Goal: Transaction & Acquisition: Purchase product/service

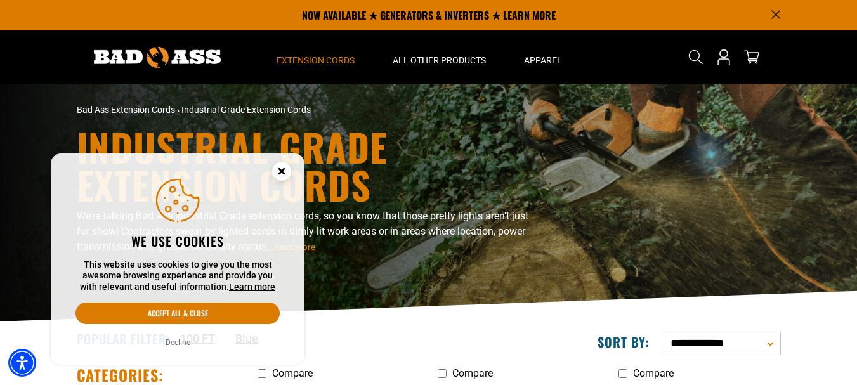
click at [280, 167] on circle "Close this option" at bounding box center [281, 171] width 19 height 19
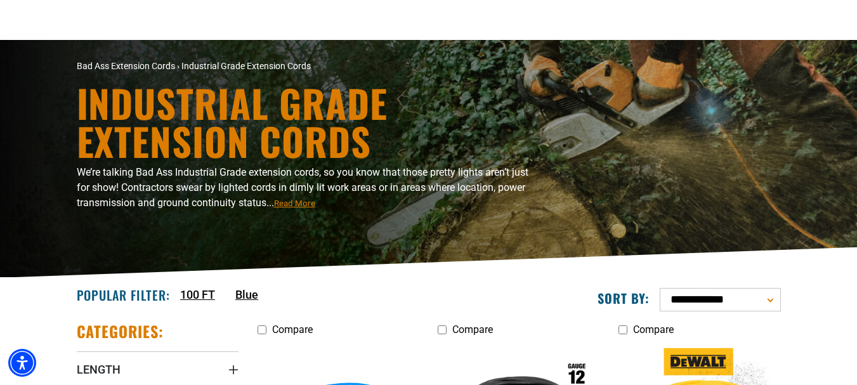
scroll to position [254, 0]
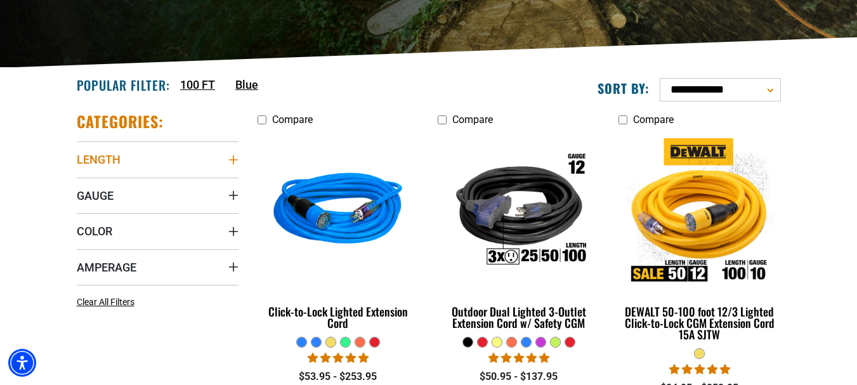
click at [232, 161] on icon "Length" at bounding box center [233, 160] width 10 height 10
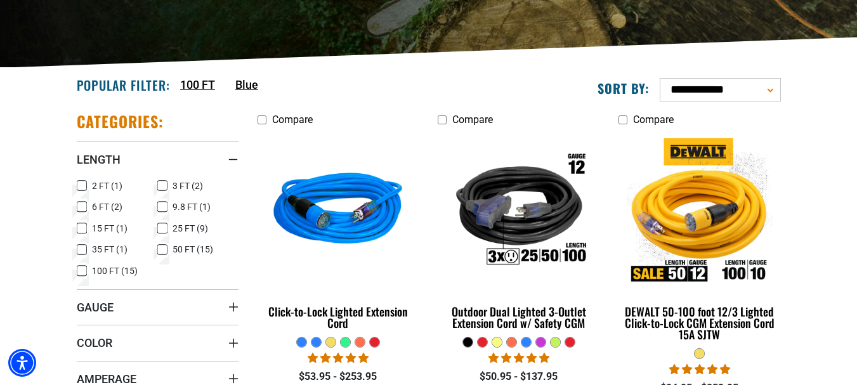
click at [83, 270] on icon at bounding box center [82, 271] width 10 height 16
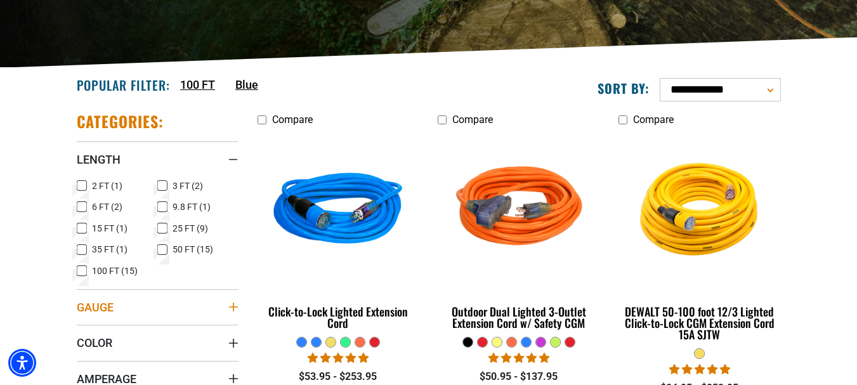
click at [233, 309] on icon "Gauge" at bounding box center [232, 307] width 9 height 9
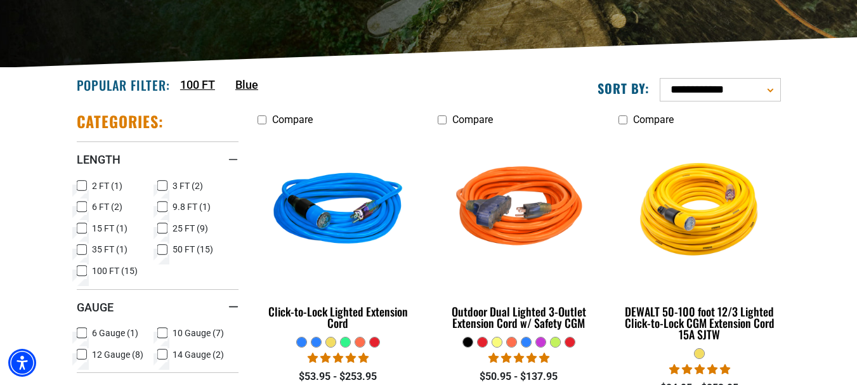
click at [162, 332] on icon at bounding box center [162, 333] width 10 height 16
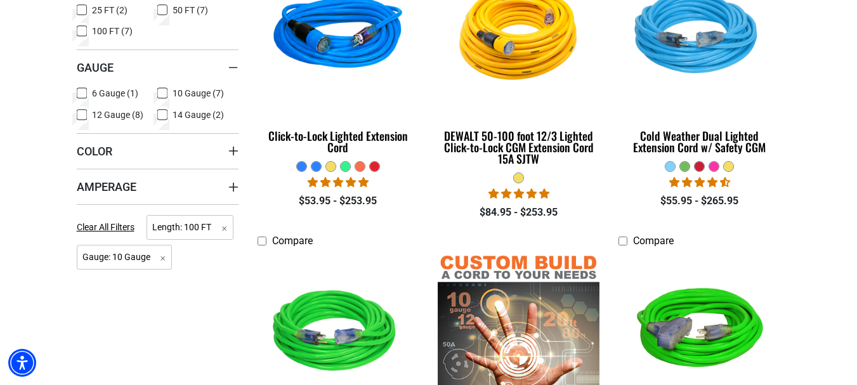
scroll to position [444, 0]
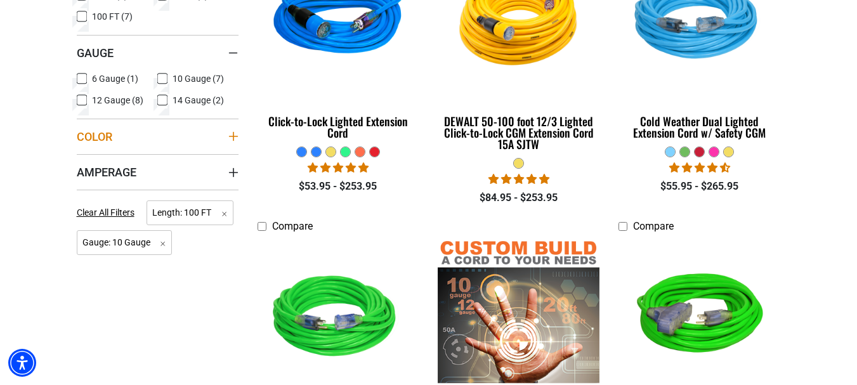
click at [230, 136] on icon "Color" at bounding box center [233, 136] width 10 height 10
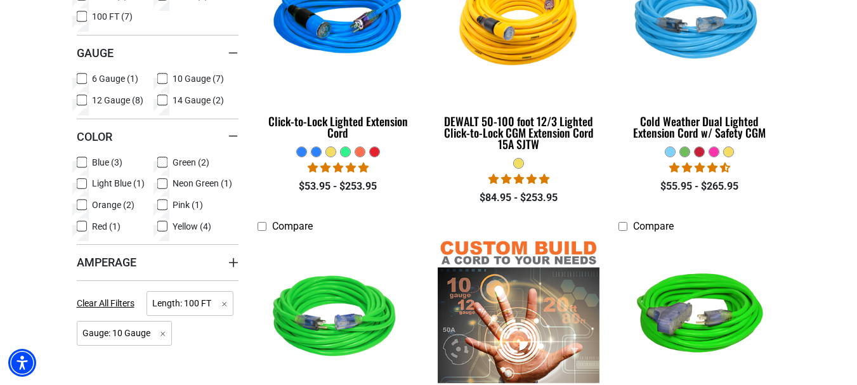
click at [161, 225] on icon at bounding box center [162, 226] width 10 height 16
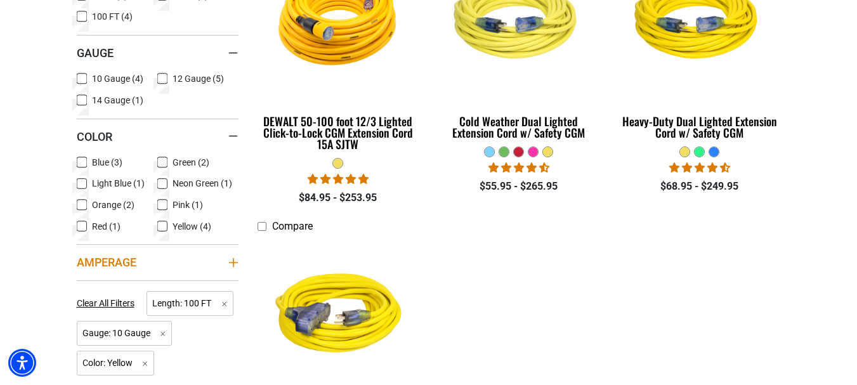
click at [235, 262] on icon "Amperage" at bounding box center [233, 262] width 10 height 10
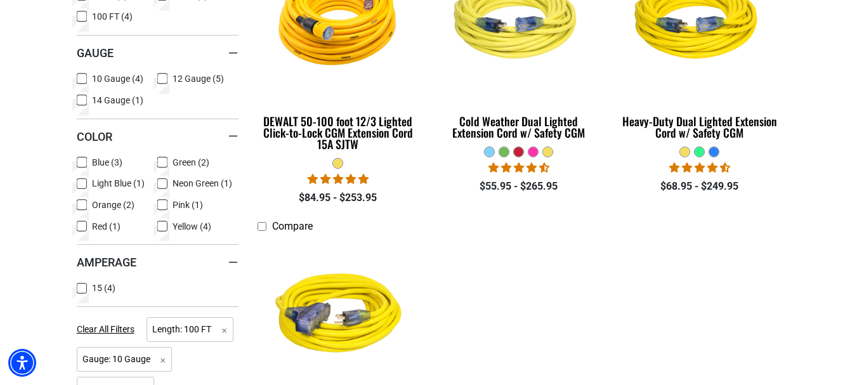
click at [81, 287] on icon at bounding box center [82, 288] width 10 height 16
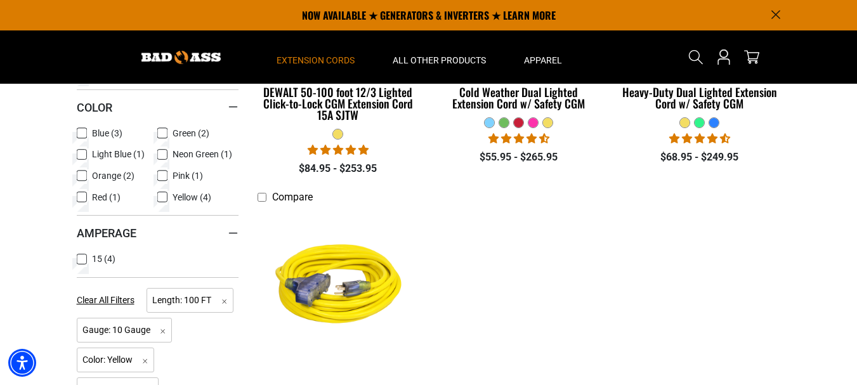
scroll to position [444, 0]
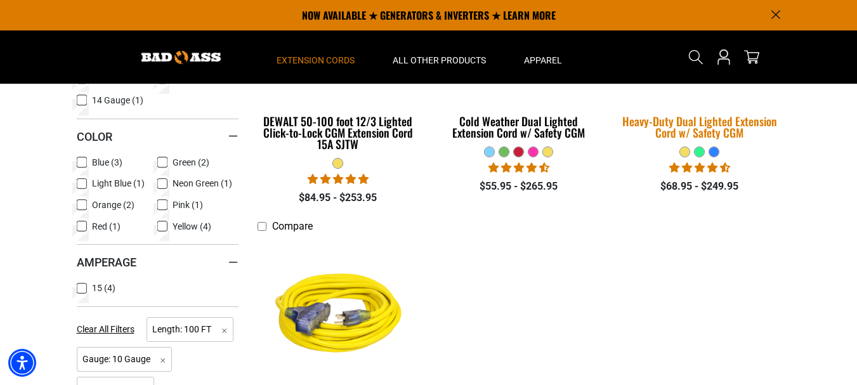
click at [696, 120] on div "Heavy-Duty Dual Lighted Extension Cord w/ Safety CGM" at bounding box center [699, 126] width 162 height 23
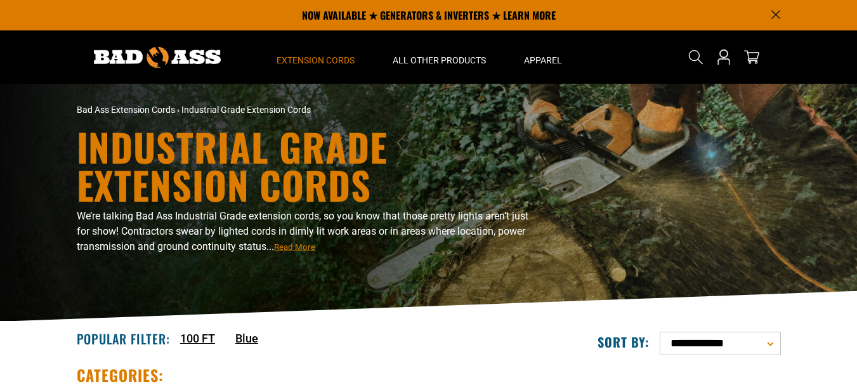
scroll to position [444, 0]
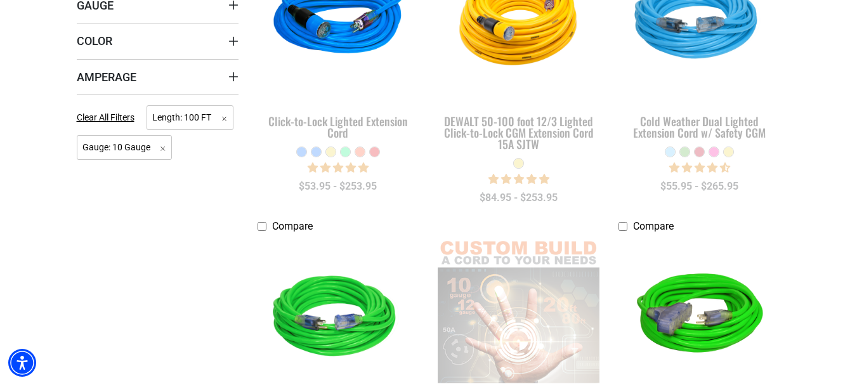
scroll to position [254, 0]
